Goal: Communication & Community: Connect with others

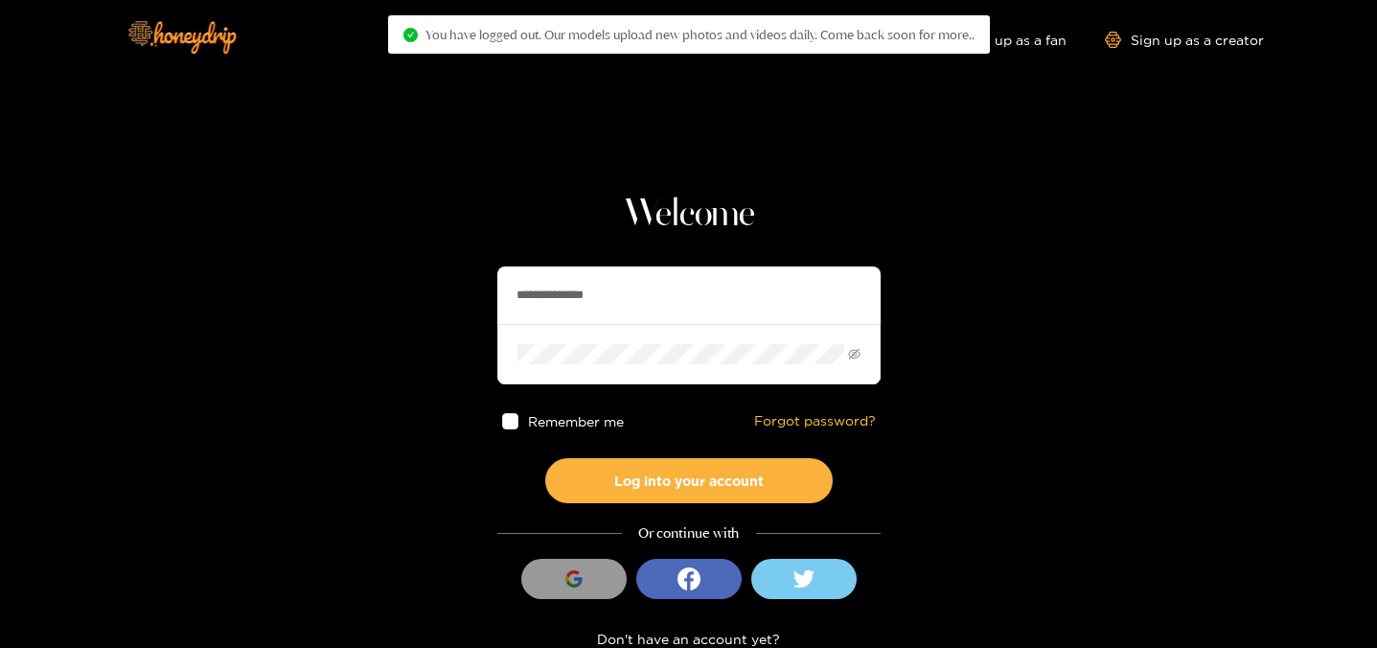
click at [707, 484] on button "Log into your account" at bounding box center [689, 480] width 288 height 45
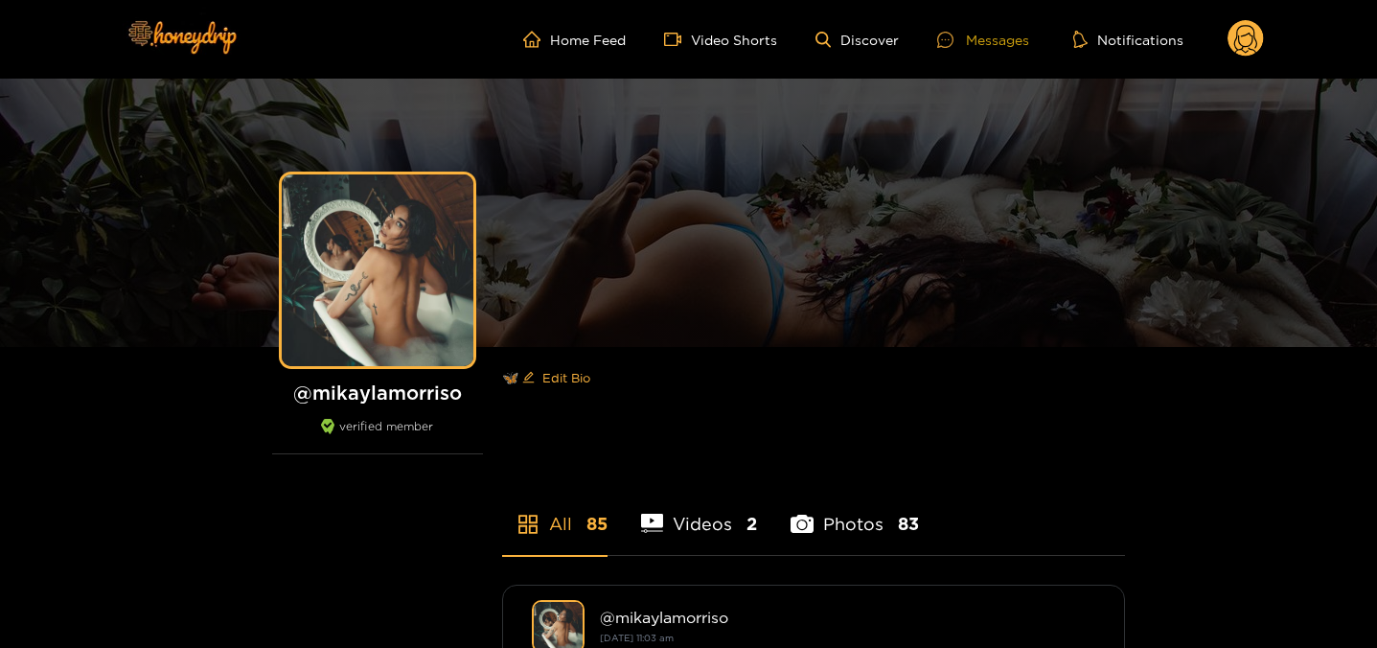
click at [956, 32] on div at bounding box center [951, 40] width 29 height 16
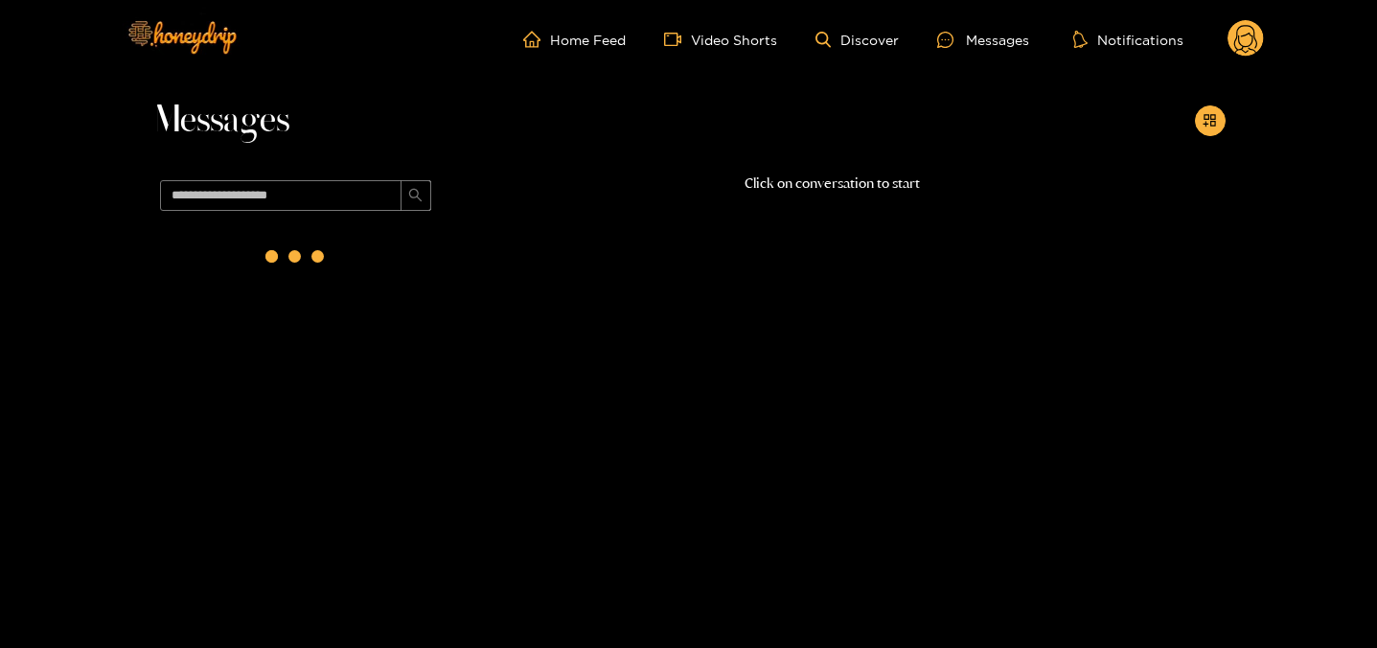
click at [246, 266] on div at bounding box center [296, 260] width 288 height 83
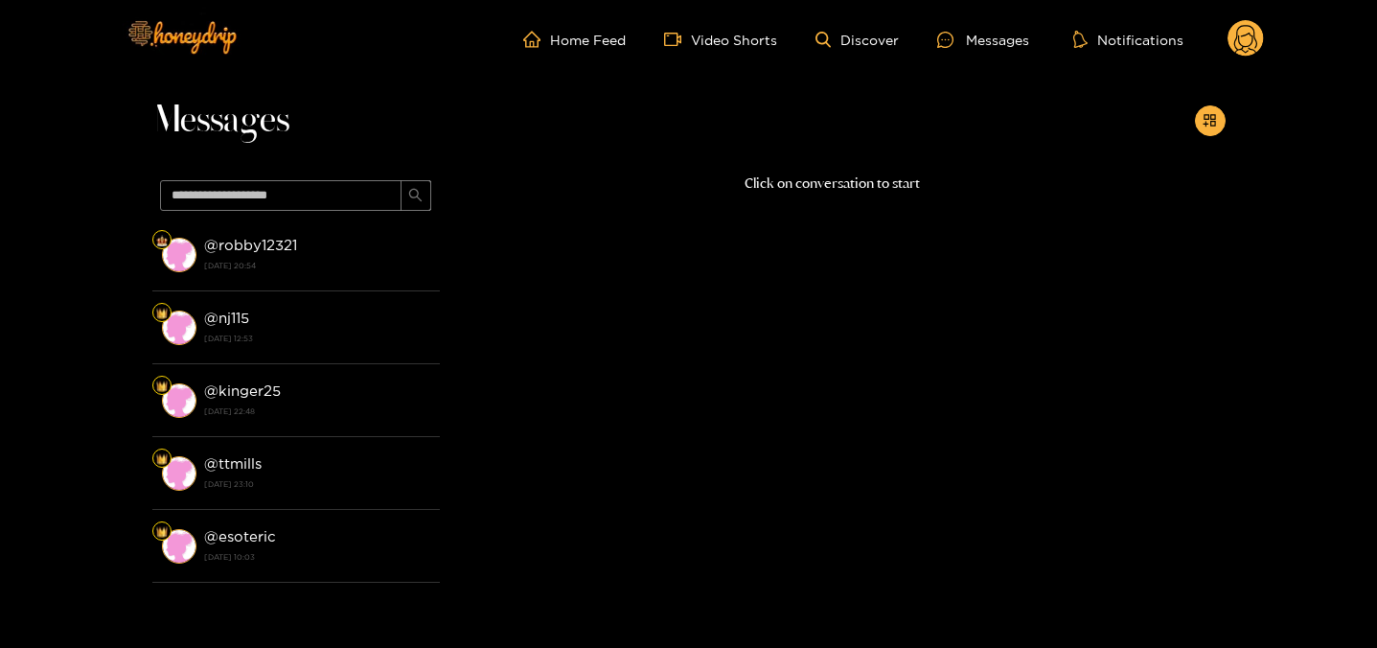
click at [246, 266] on strong "[DATE] 20:54" at bounding box center [317, 265] width 226 height 17
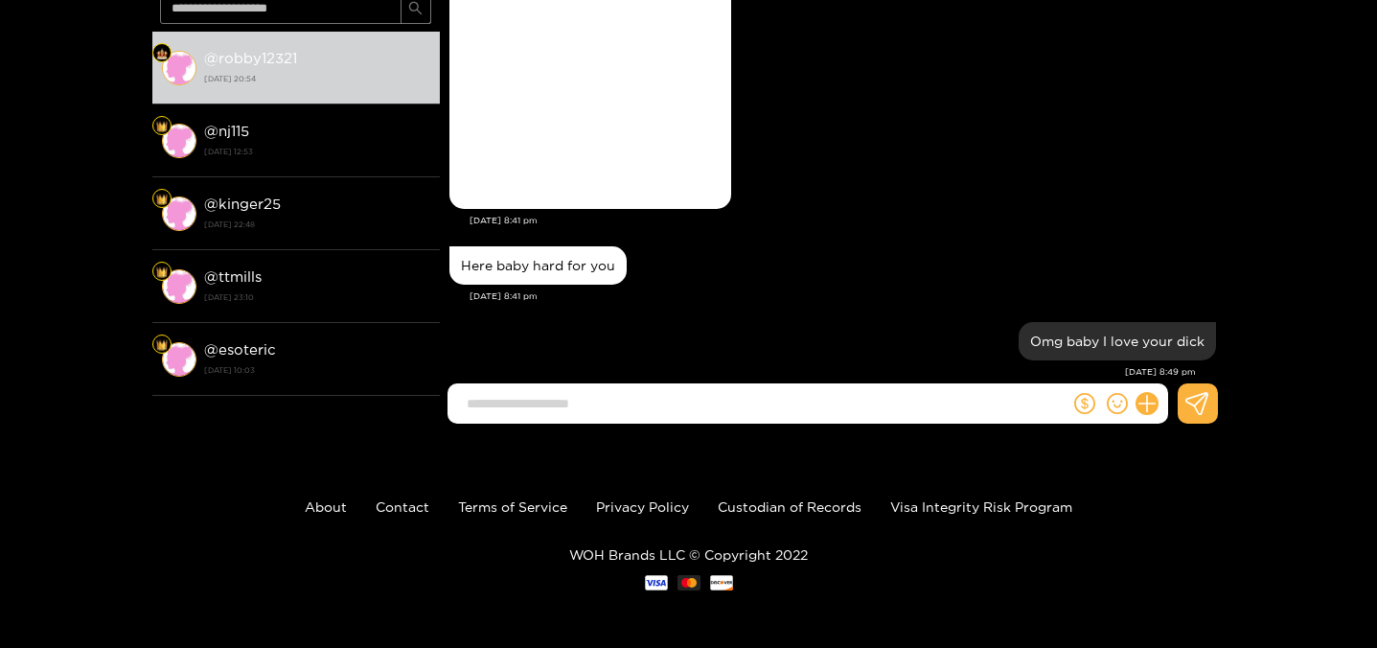
scroll to position [2650, 0]
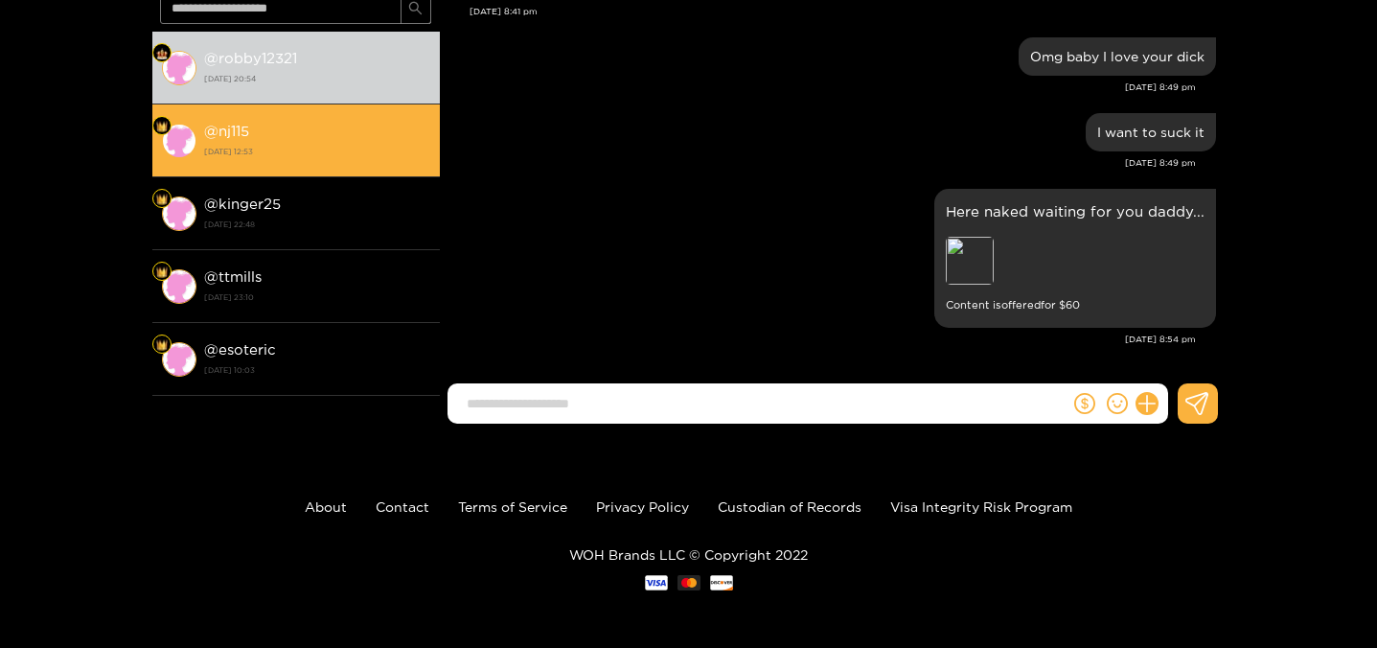
click at [389, 144] on strong "[DATE] 12:53" at bounding box center [317, 151] width 226 height 17
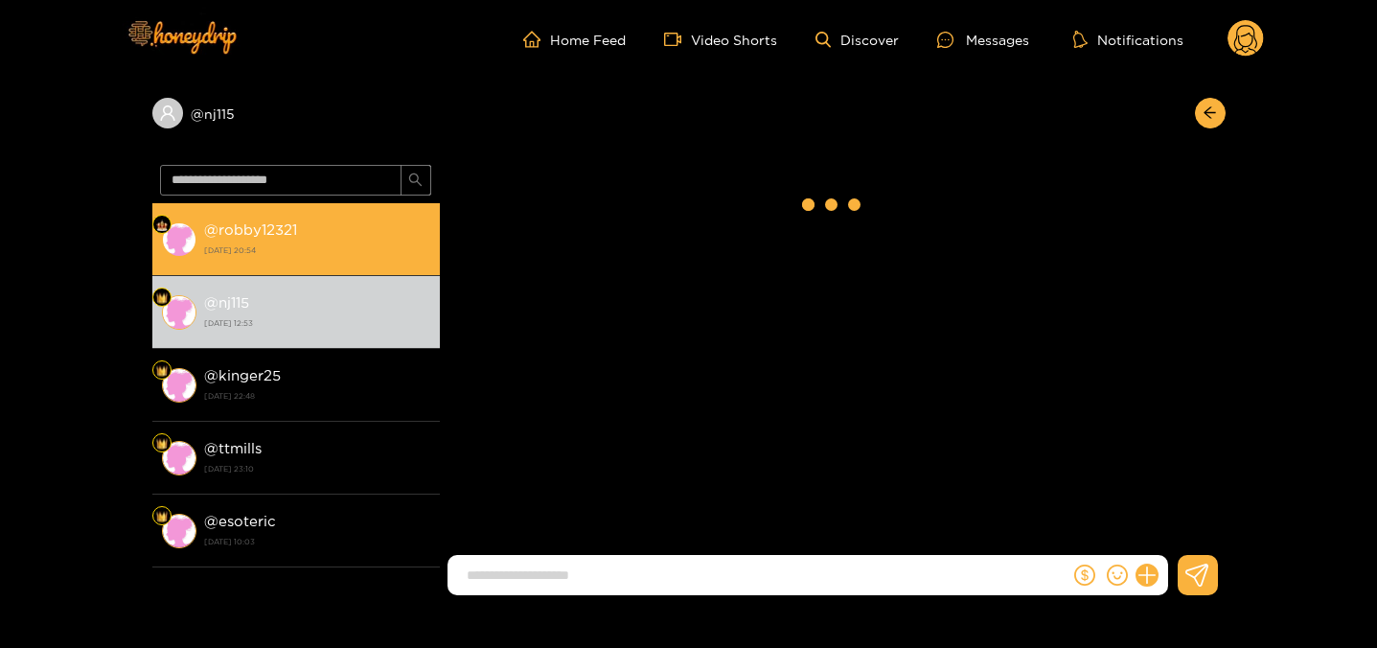
click at [370, 242] on strong "[DATE] 20:54" at bounding box center [317, 250] width 226 height 17
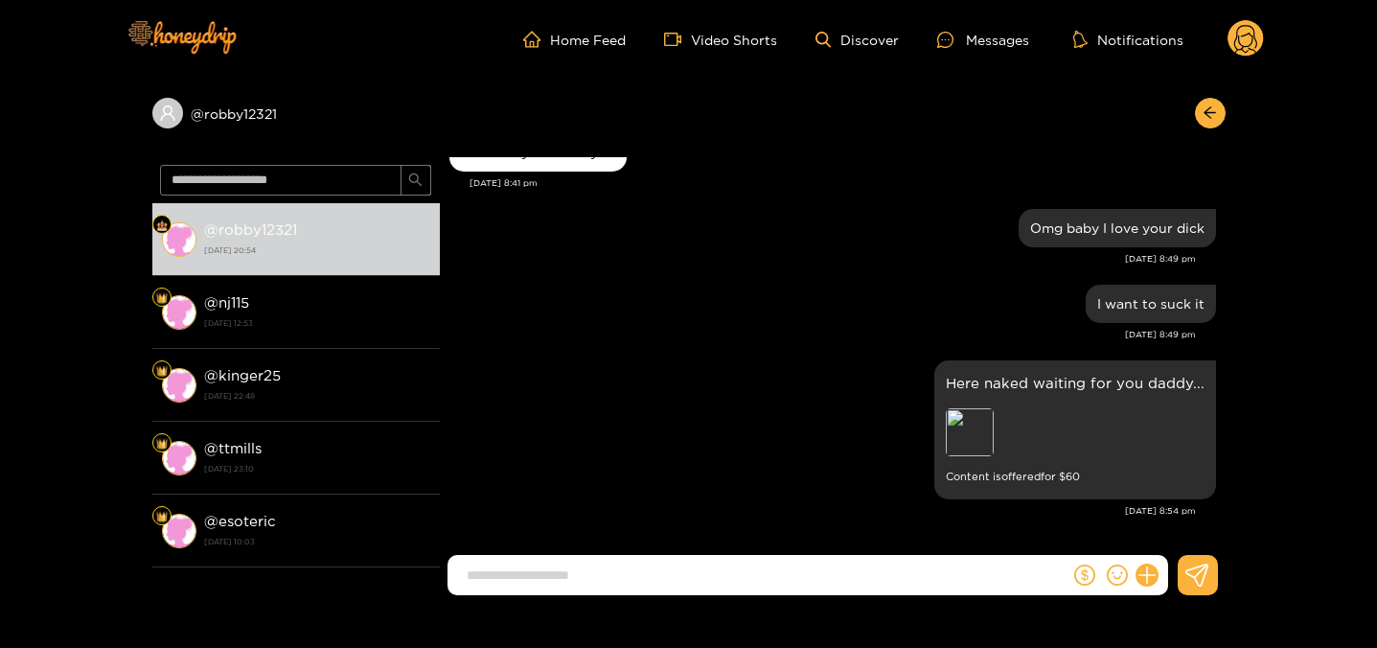
scroll to position [2650, 0]
click at [1239, 61] on div "Home Feed Video Shorts Discover Messages Notifications 0" at bounding box center [689, 39] width 1150 height 79
click at [1253, 44] on circle at bounding box center [1246, 38] width 36 height 36
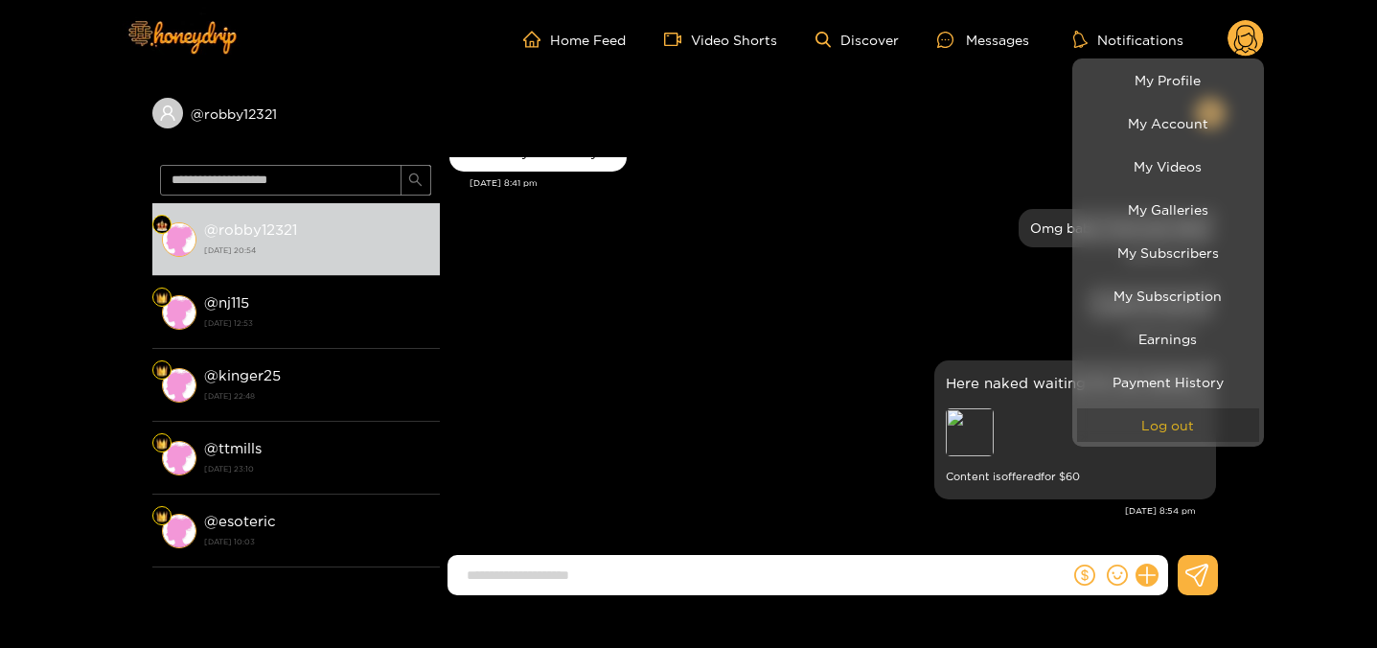
click at [1124, 434] on button "Log out" at bounding box center [1168, 425] width 182 height 34
